Goal: Information Seeking & Learning: Understand process/instructions

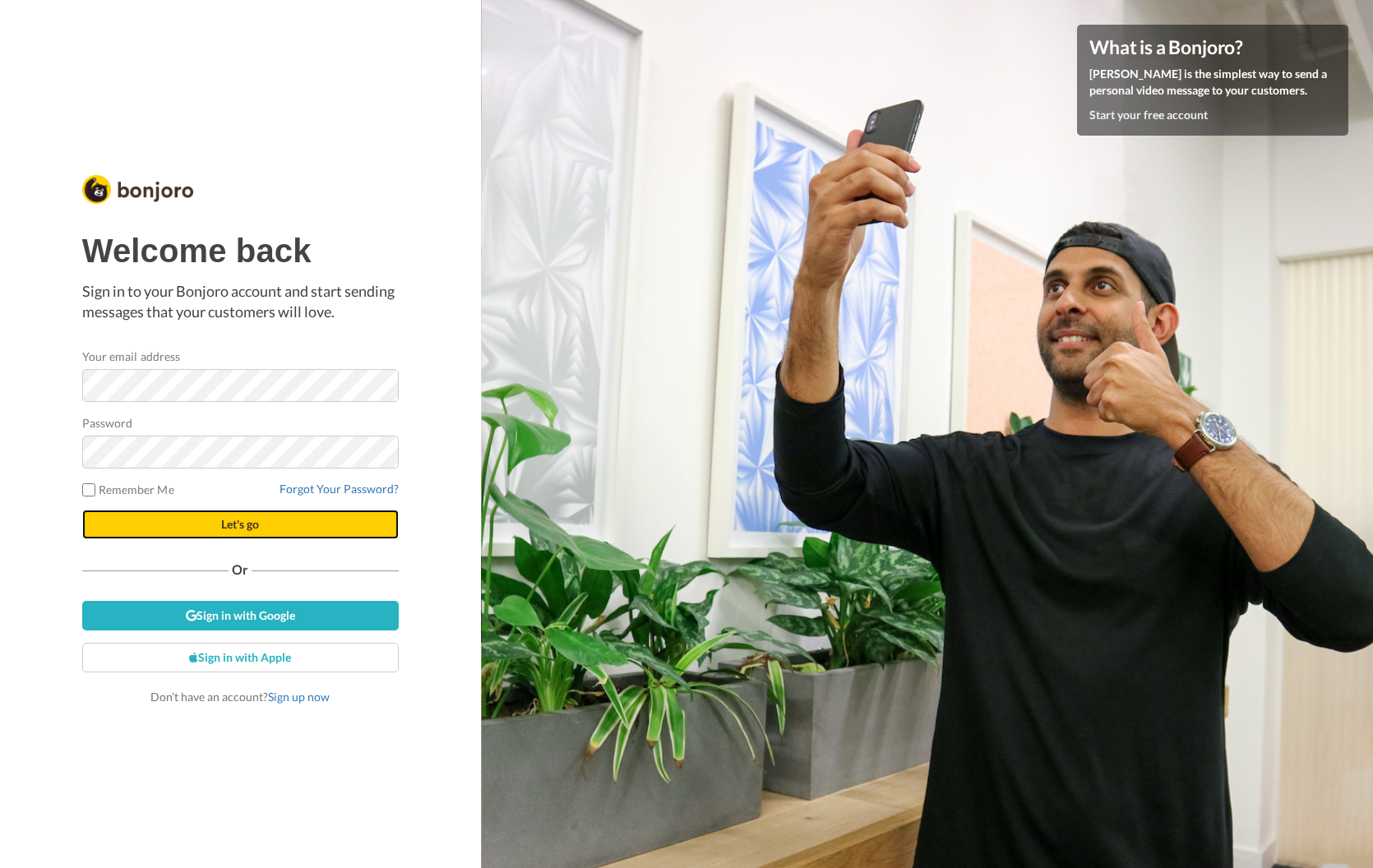
click at [257, 530] on span "Let's go" at bounding box center [240, 524] width 38 height 14
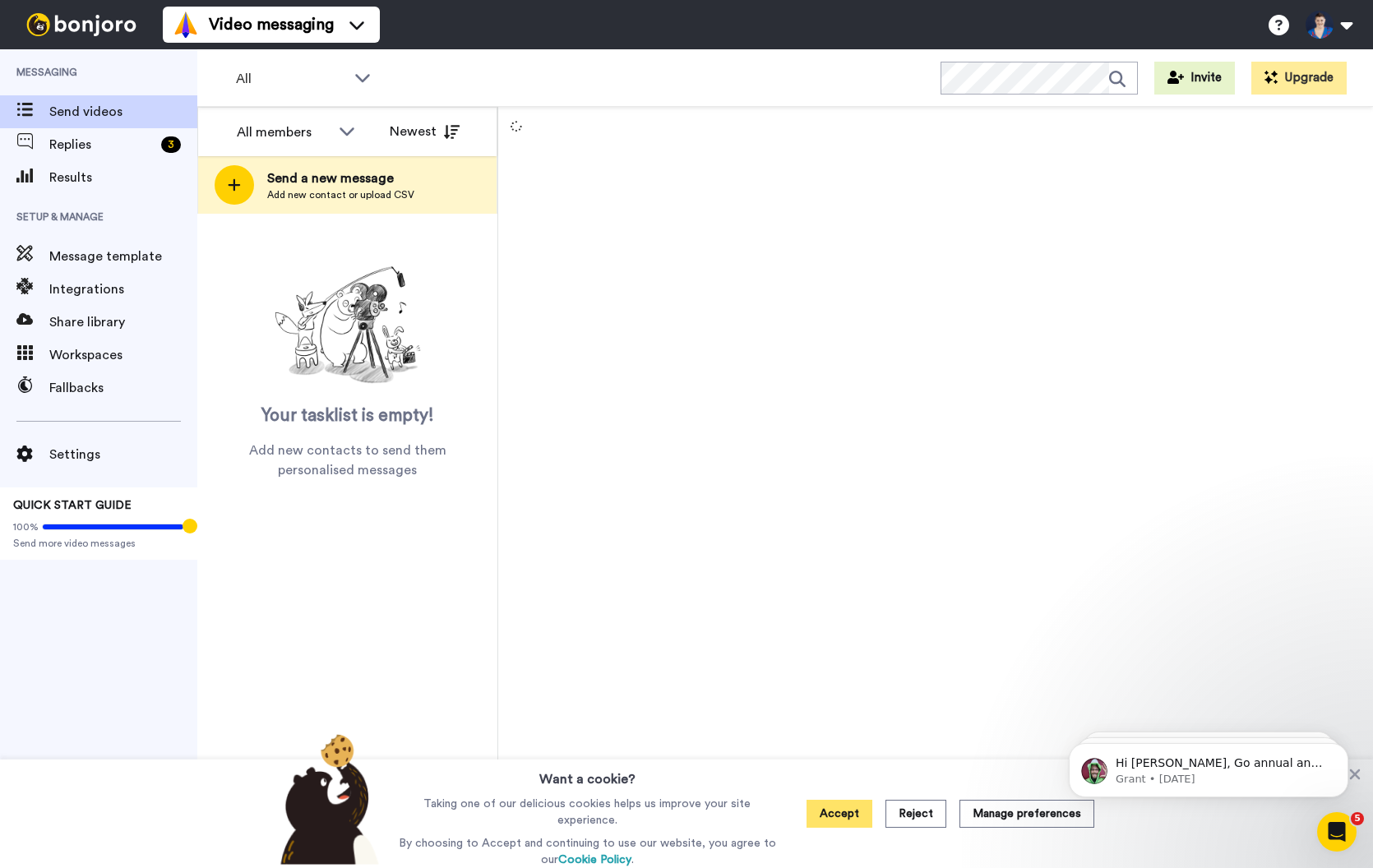
click at [846, 823] on button "Accept" at bounding box center [839, 814] width 65 height 28
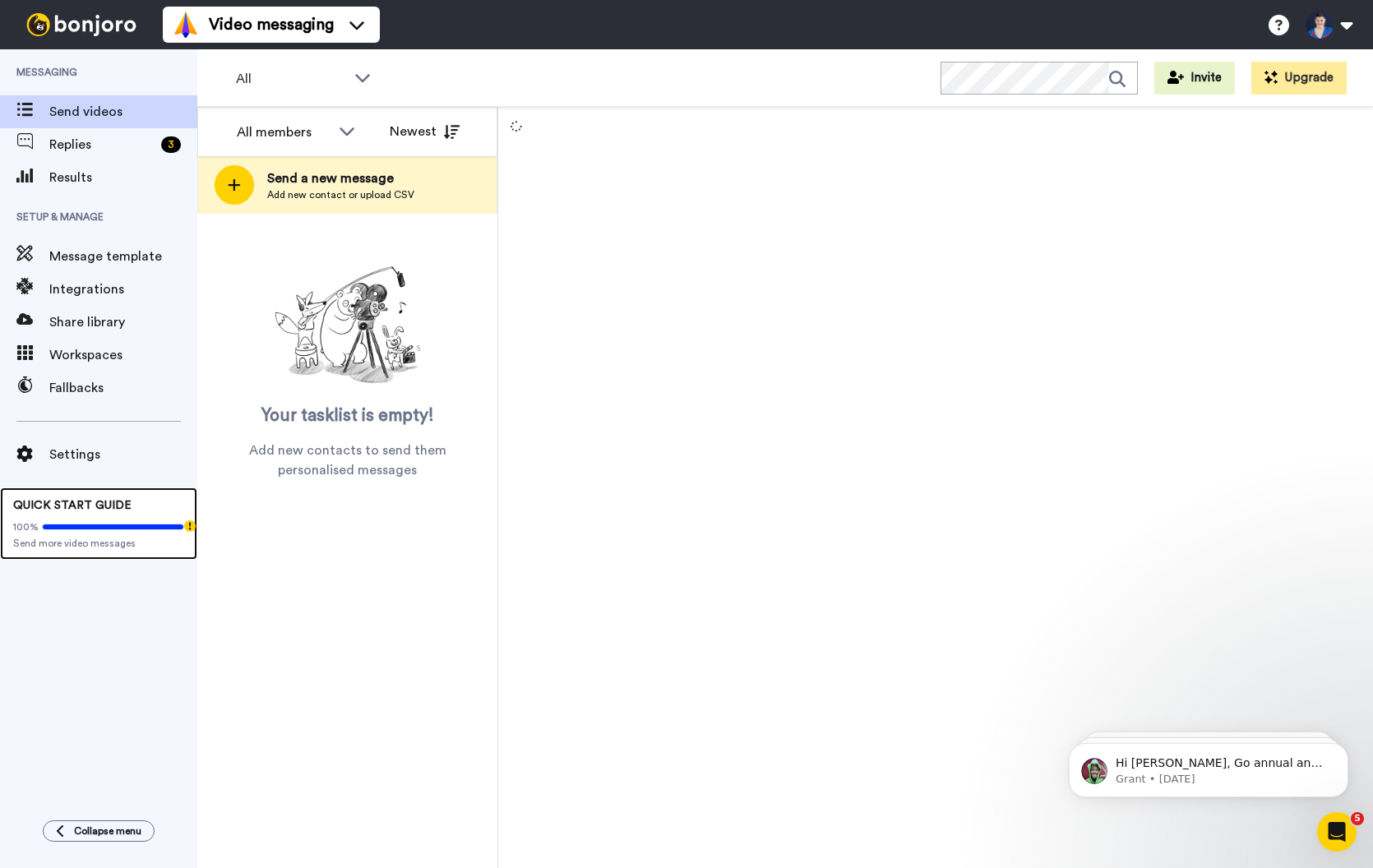
click at [57, 500] on span "QUICK START GUIDE" at bounding box center [71, 505] width 118 height 12
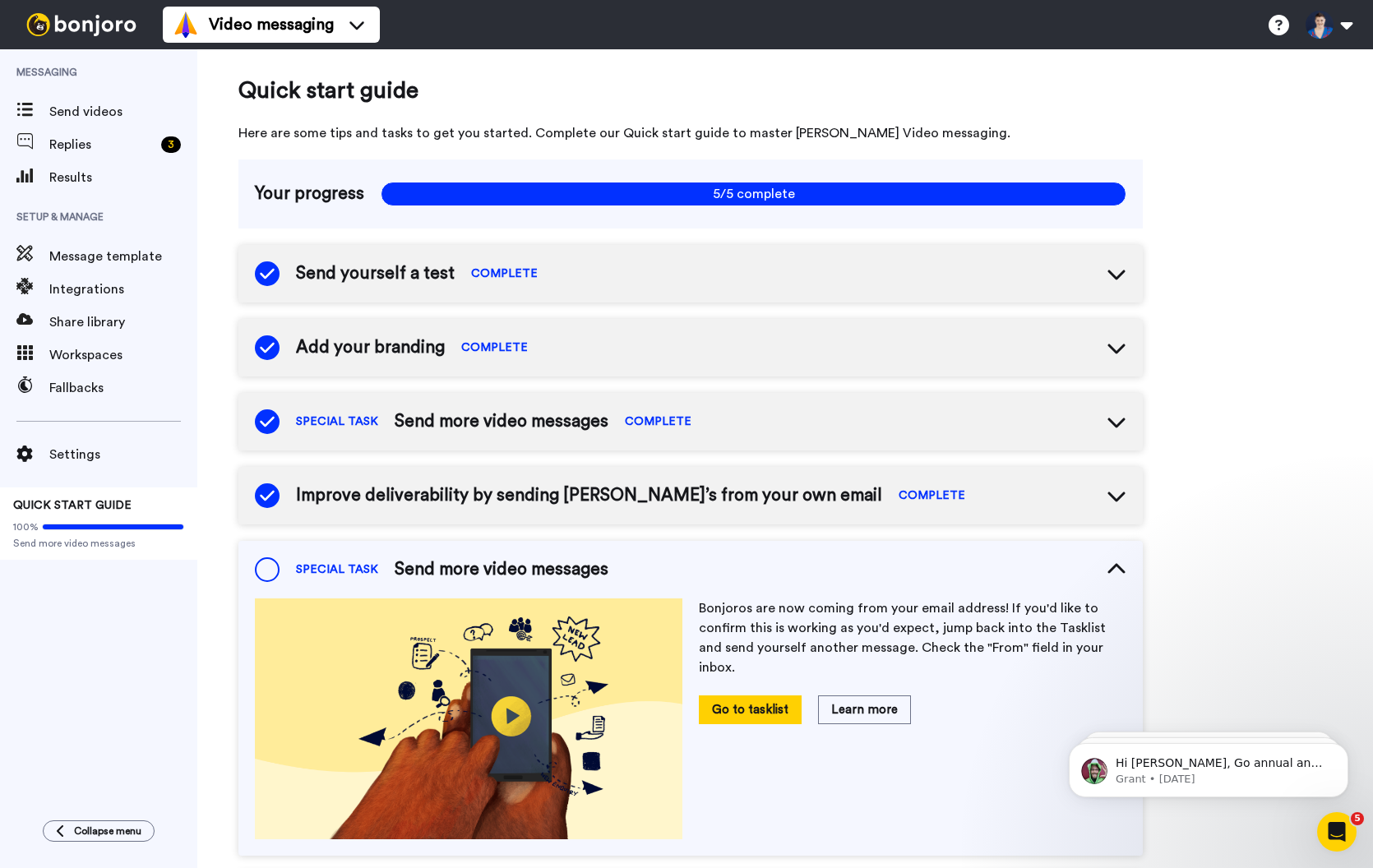
click at [431, 271] on span "Send yourself a test" at bounding box center [375, 273] width 159 height 25
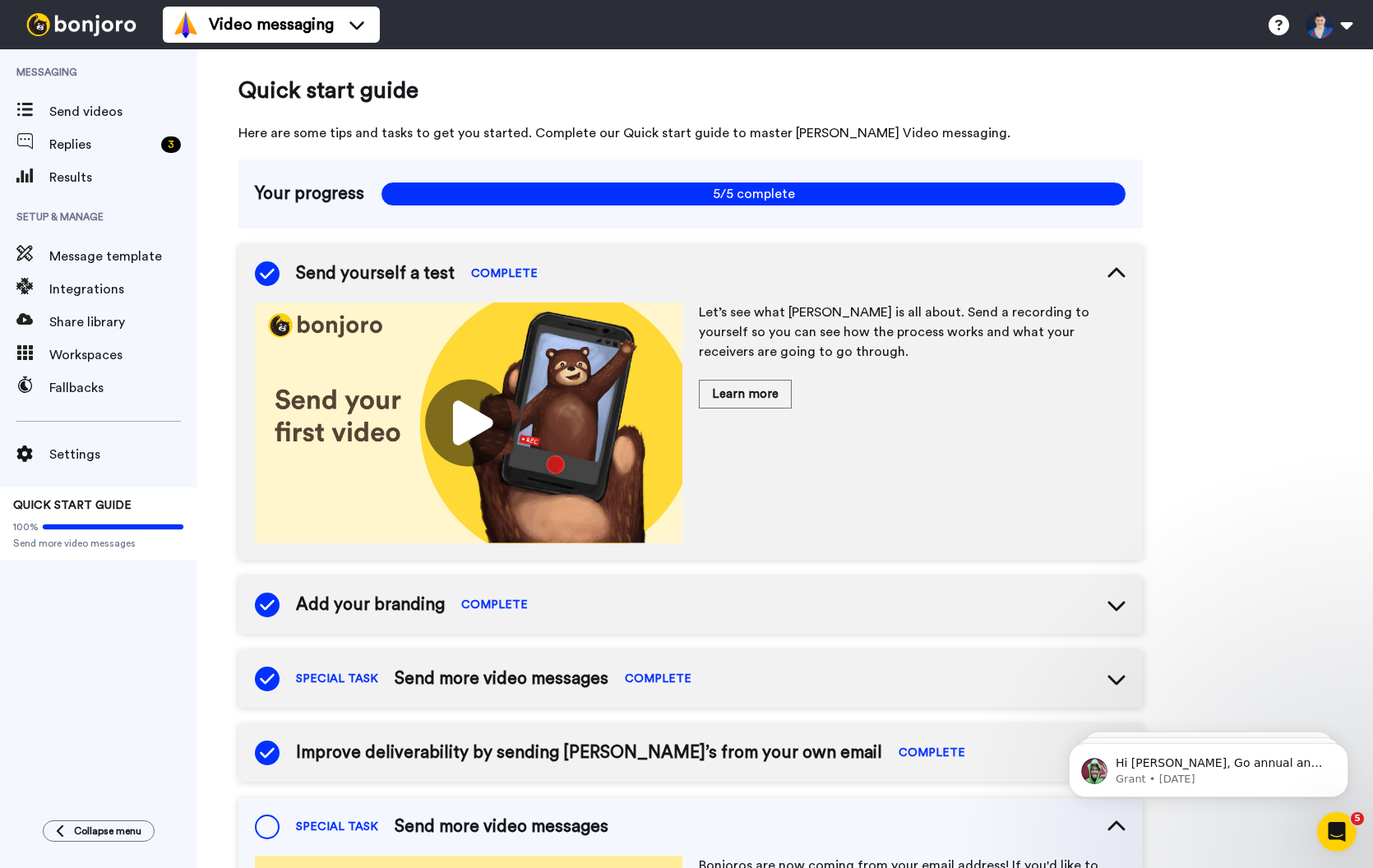
click at [451, 437] on img at bounding box center [468, 423] width 427 height 241
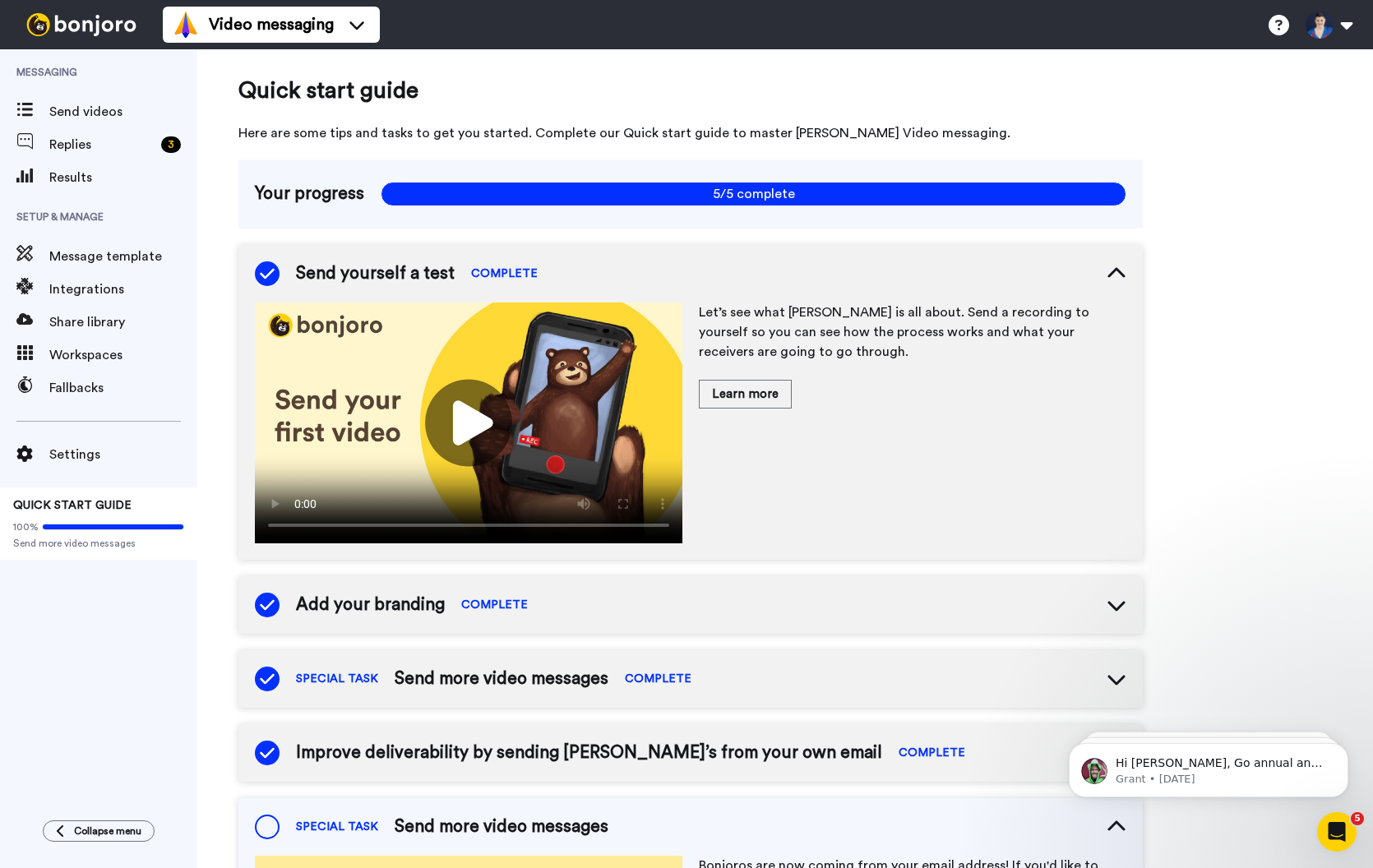
click at [378, 418] on video at bounding box center [468, 423] width 427 height 241
